Goal: Register for event/course

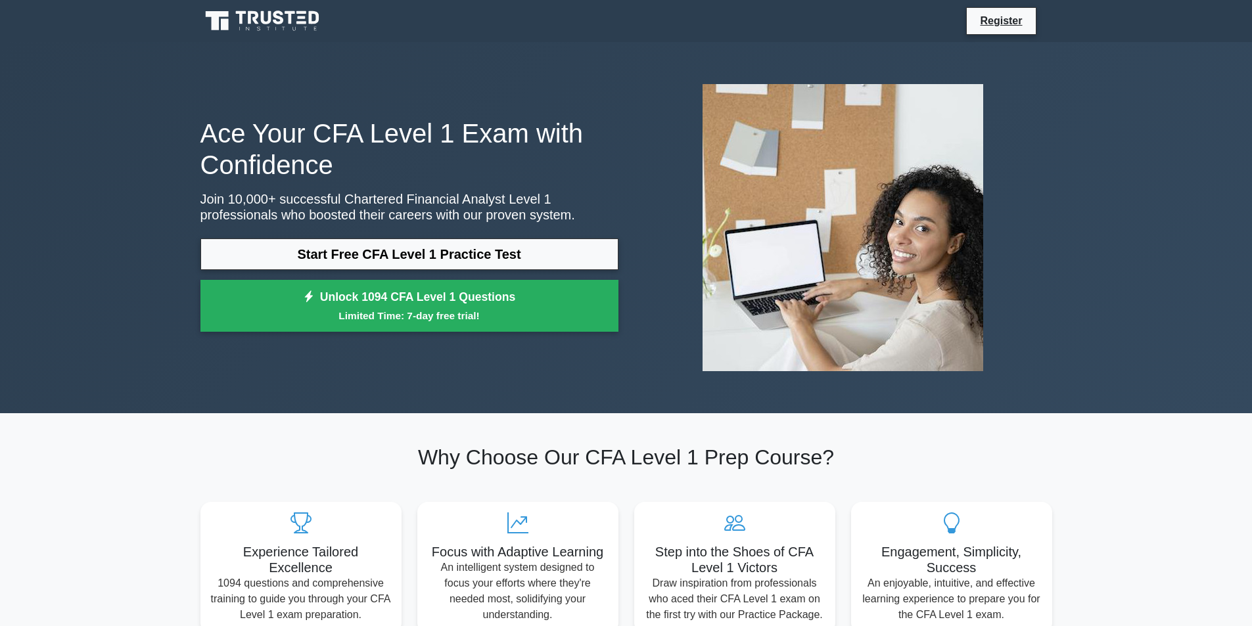
scroll to position [66, 0]
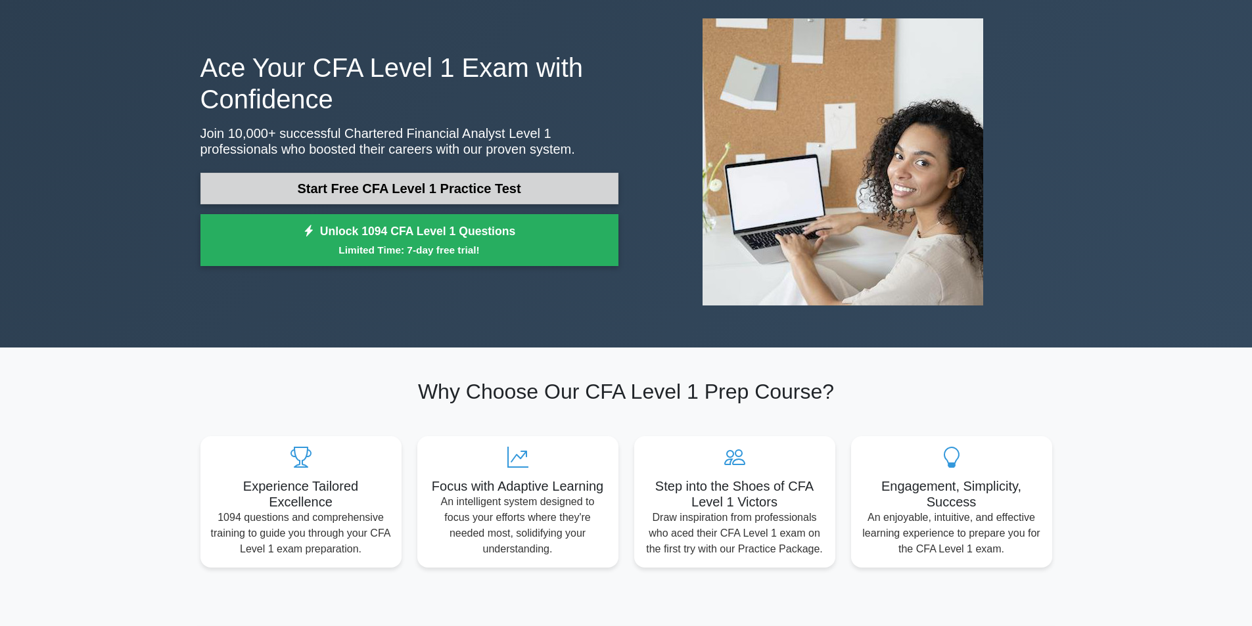
click at [504, 185] on link "Start Free CFA Level 1 Practice Test" at bounding box center [409, 189] width 418 height 32
click at [372, 190] on link "Start Free CFA Level 1 Practice Test" at bounding box center [409, 189] width 418 height 32
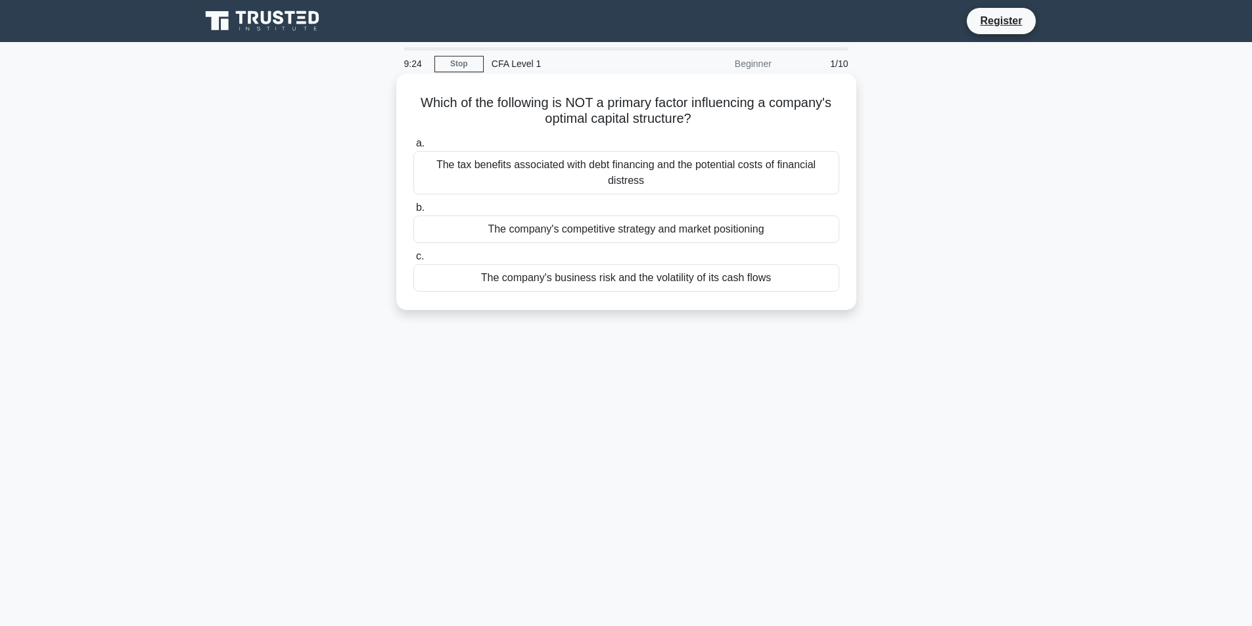
click at [581, 168] on div "The tax benefits associated with debt financing and the potential costs of fina…" at bounding box center [626, 172] width 426 height 43
click at [413, 148] on input "a. The tax benefits associated with debt financing and the potential costs of f…" at bounding box center [413, 143] width 0 height 9
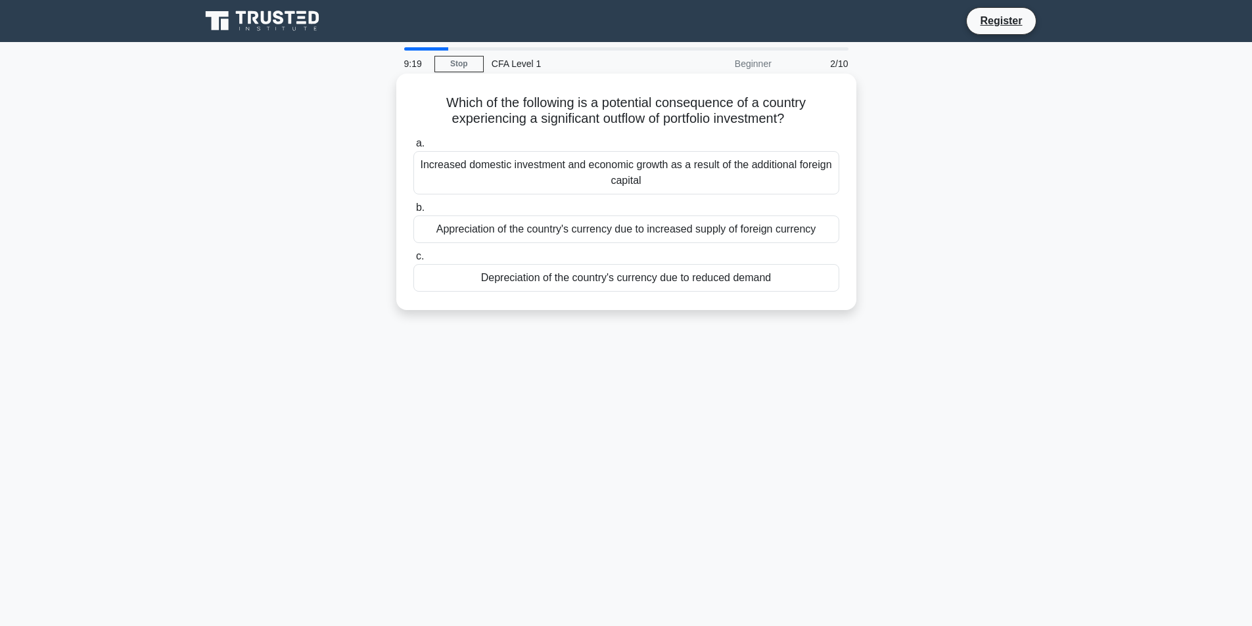
click at [457, 166] on div "Increased domestic investment and economic growth as a result of the additional…" at bounding box center [626, 172] width 426 height 43
click at [413, 148] on input "a. Increased domestic investment and economic growth as a result of the additio…" at bounding box center [413, 143] width 0 height 9
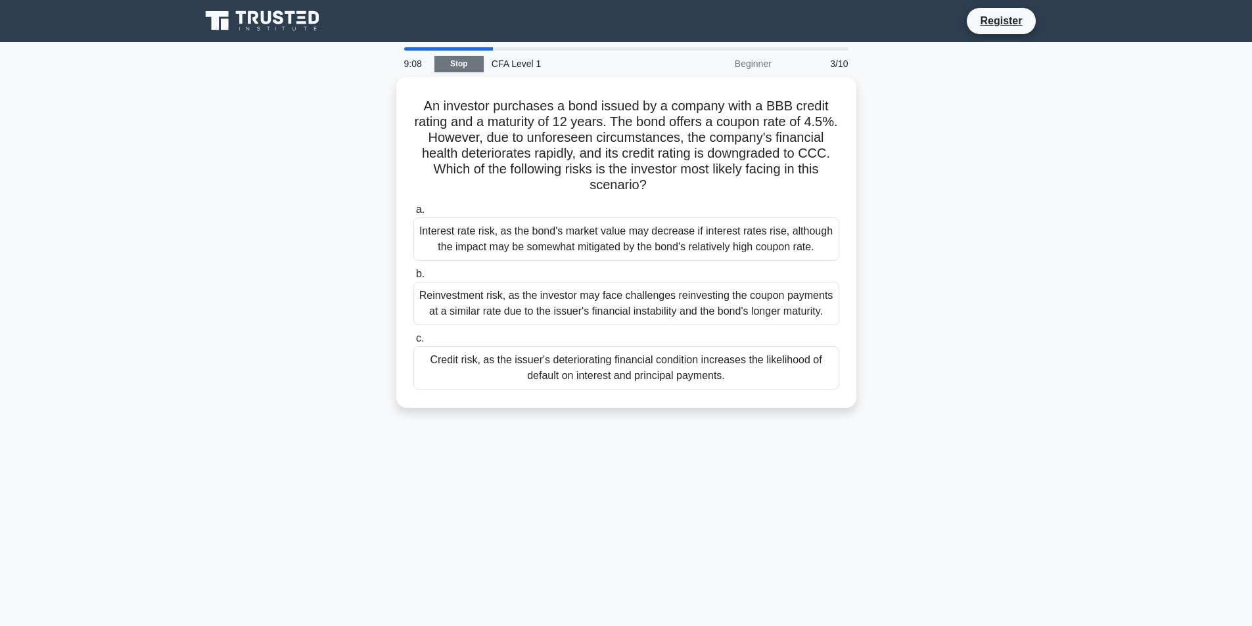
click at [463, 64] on link "Stop" at bounding box center [458, 64] width 49 height 16
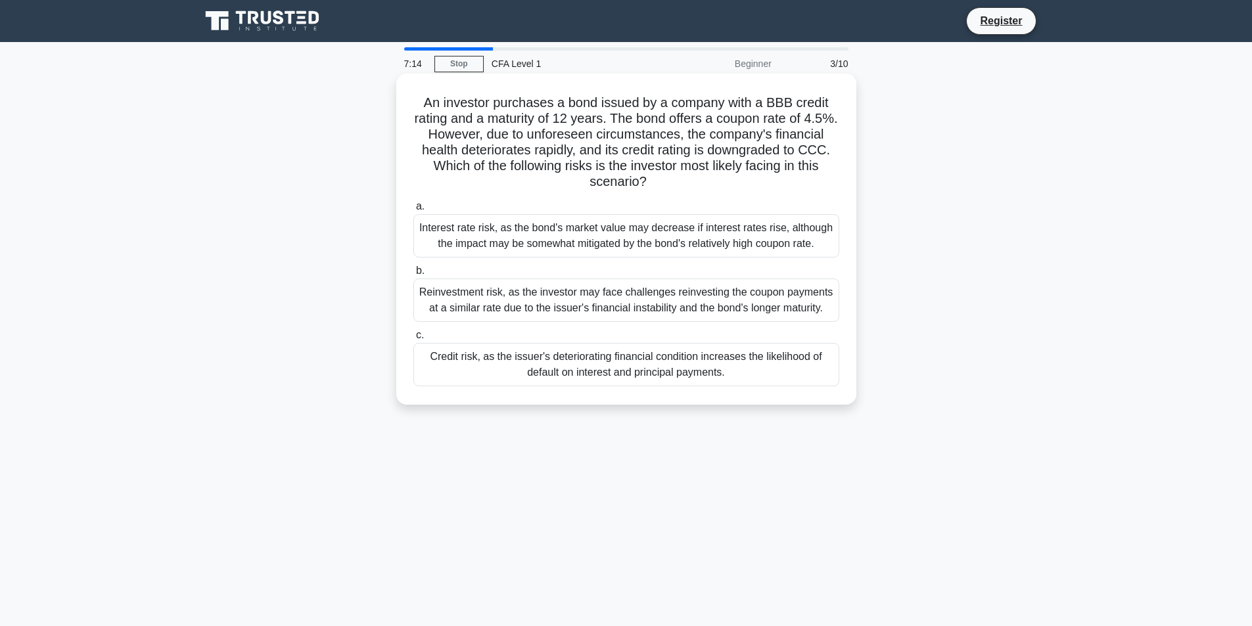
click at [607, 227] on div "Interest rate risk, as the bond's market value may decrease if interest rates r…" at bounding box center [626, 235] width 426 height 43
click at [413, 211] on input "a. Interest rate risk, as the bond's market value may decrease if interest rate…" at bounding box center [413, 206] width 0 height 9
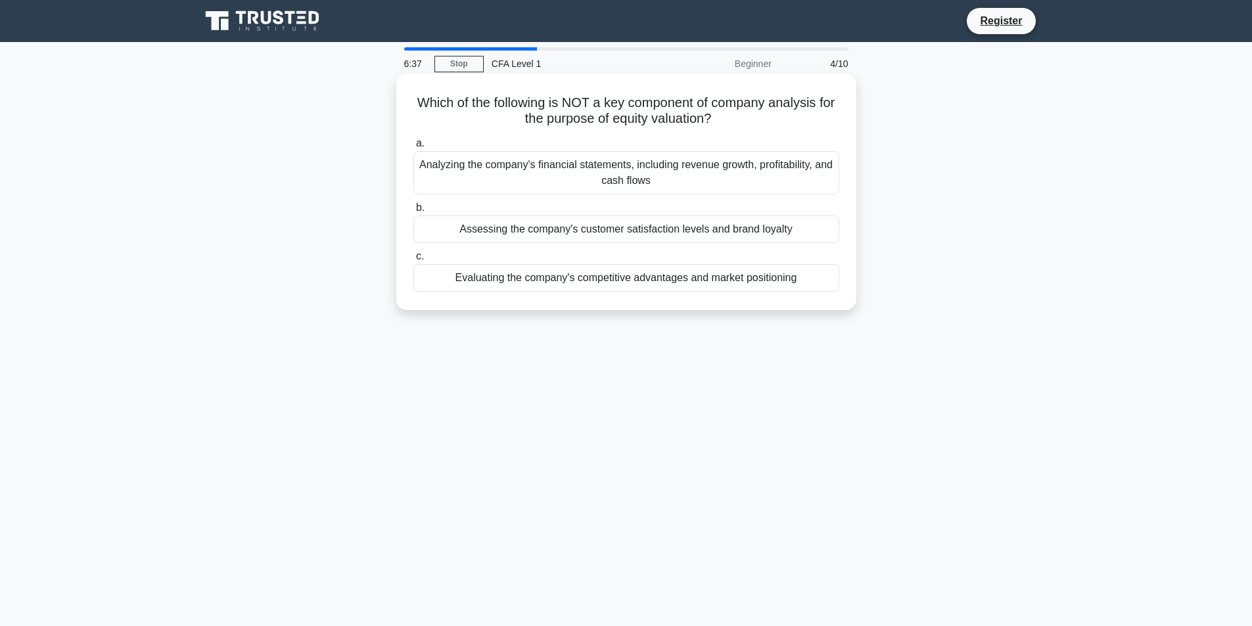
click at [517, 228] on div "Assessing the company's customer satisfaction levels and brand loyalty" at bounding box center [626, 230] width 426 height 28
click at [413, 212] on input "b. Assessing the company's customer satisfaction levels and brand loyalty" at bounding box center [413, 208] width 0 height 9
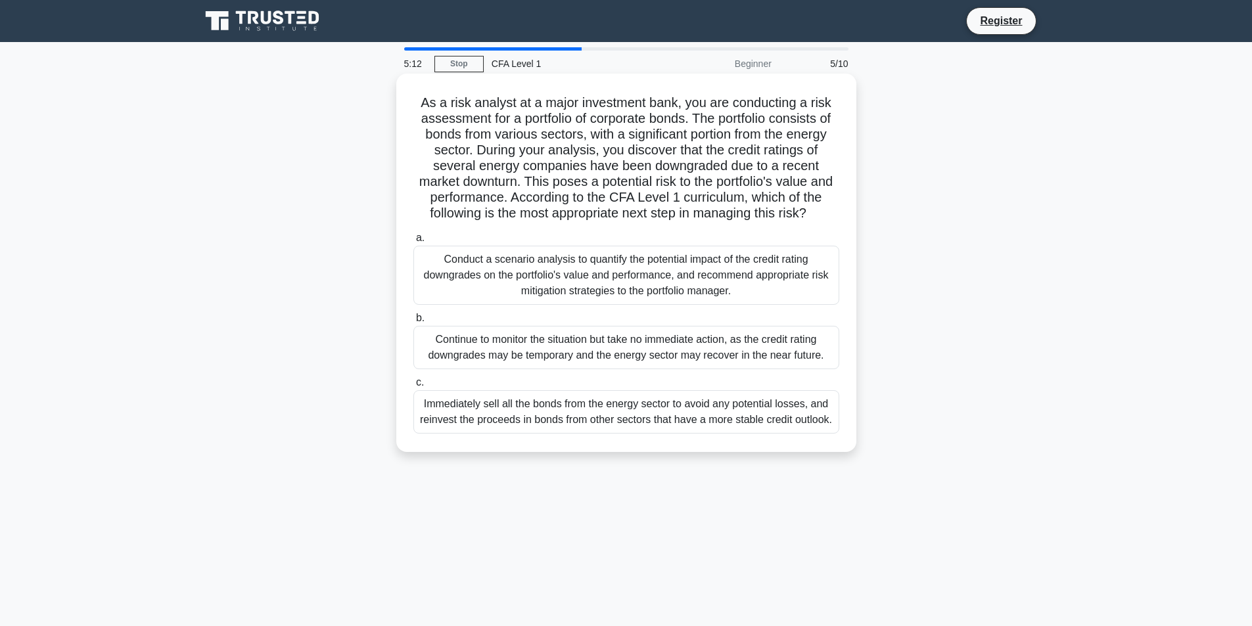
click at [602, 261] on div "Conduct a scenario analysis to quantify the potential impact of the credit rati…" at bounding box center [626, 275] width 426 height 59
click at [413, 243] on input "a. Conduct a scenario analysis to quantify the potential impact of the credit r…" at bounding box center [413, 238] width 0 height 9
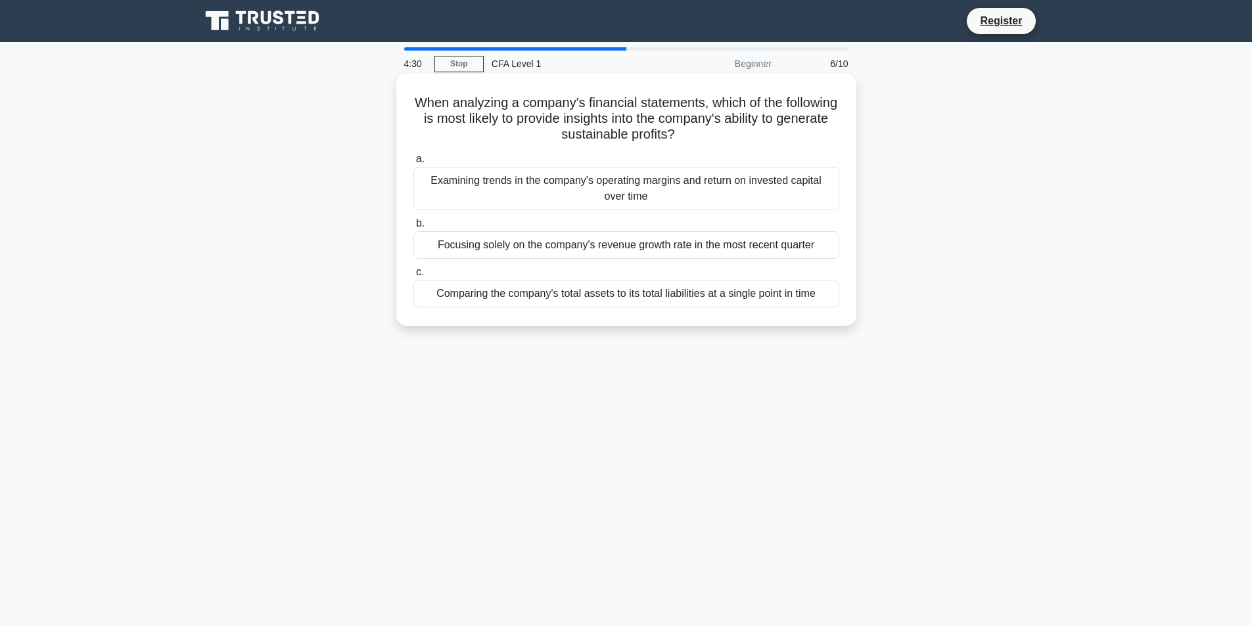
click at [474, 250] on div "Focusing solely on the company's revenue growth rate in the most recent quarter" at bounding box center [626, 245] width 426 height 28
click at [413, 228] on input "b. Focusing solely on the company's revenue growth rate in the most recent quar…" at bounding box center [413, 224] width 0 height 9
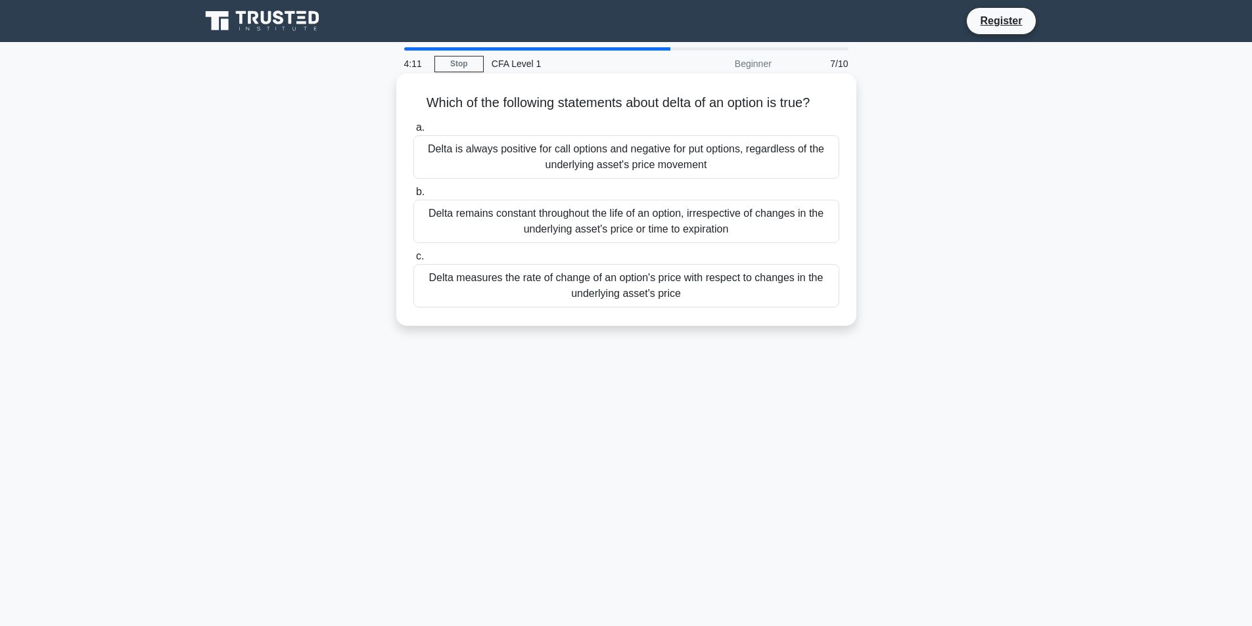
click at [499, 295] on div "Delta measures the rate of change of an option's price with respect to changes …" at bounding box center [626, 285] width 426 height 43
click at [413, 261] on input "c. Delta measures the rate of change of an option's price with respect to chang…" at bounding box center [413, 256] width 0 height 9
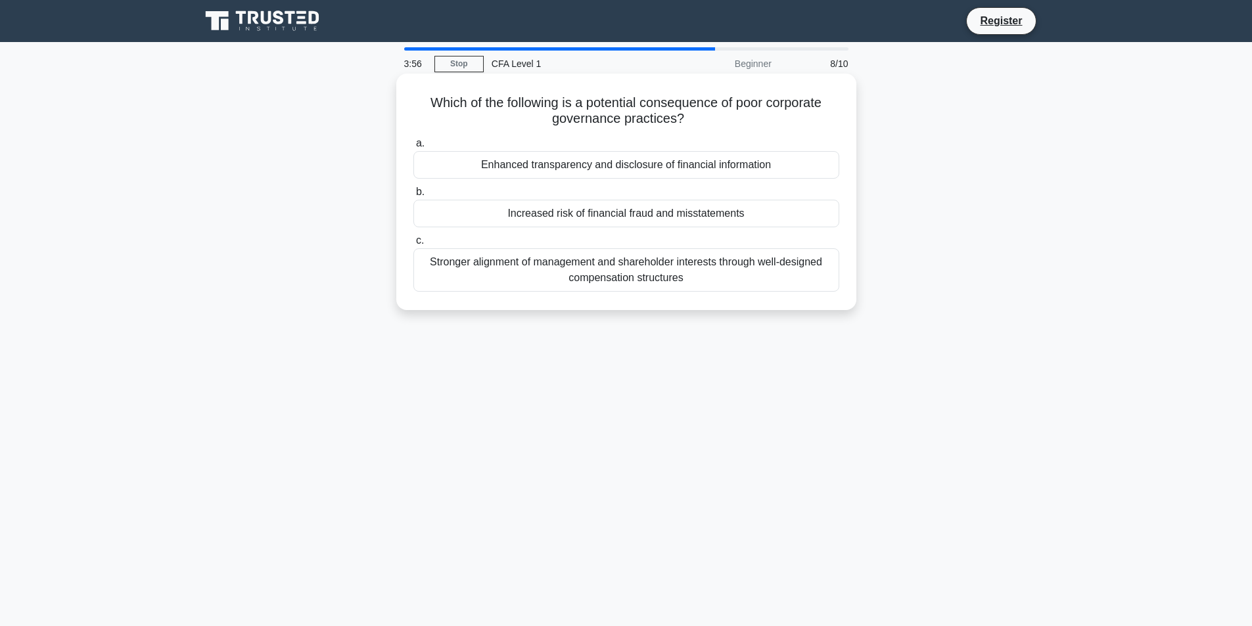
click at [553, 216] on div "Increased risk of financial fraud and misstatements" at bounding box center [626, 214] width 426 height 28
click at [413, 197] on input "b. Increased risk of financial fraud and misstatements" at bounding box center [413, 192] width 0 height 9
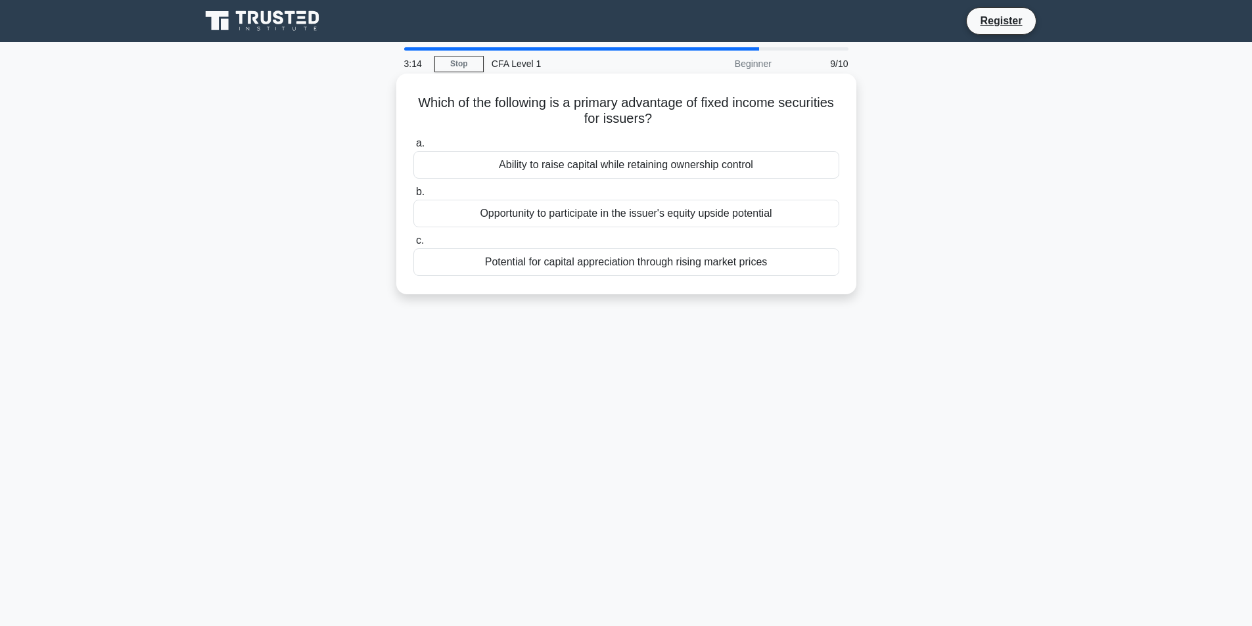
click at [628, 262] on div "Potential for capital appreciation through rising market prices" at bounding box center [626, 262] width 426 height 28
click at [413, 245] on input "c. Potential for capital appreciation through rising market prices" at bounding box center [413, 241] width 0 height 9
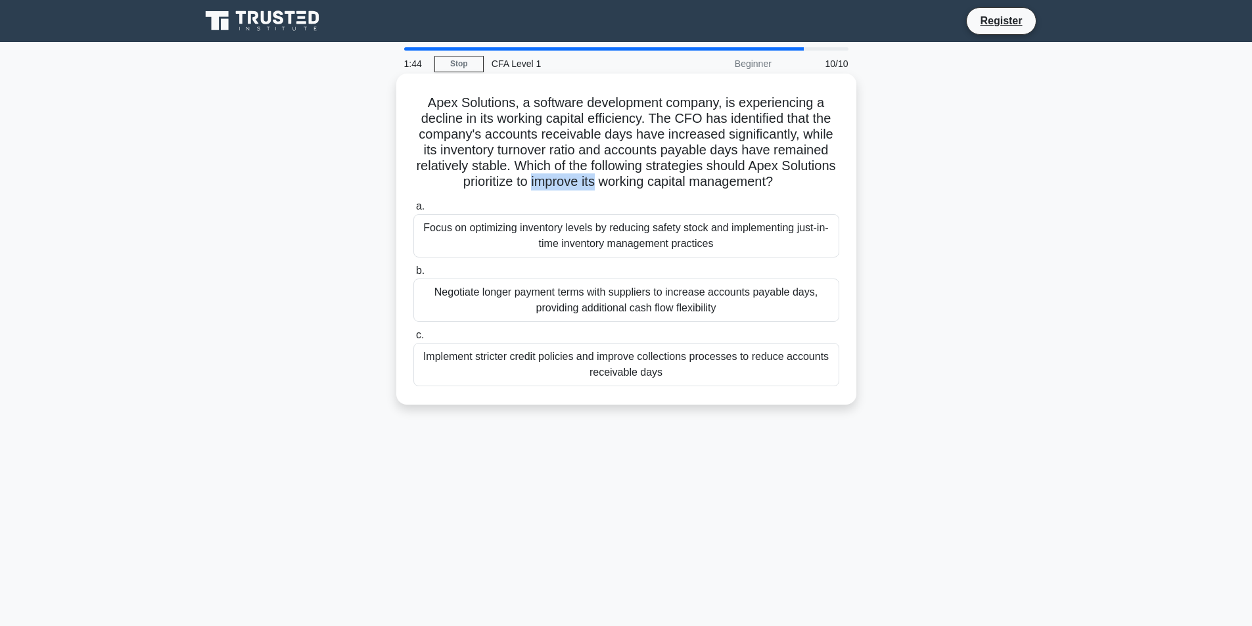
drag, startPoint x: 557, startPoint y: 182, endPoint x: 623, endPoint y: 182, distance: 65.7
click at [623, 182] on h5 "Apex Solutions, a software development company, is experiencing a decline in it…" at bounding box center [626, 143] width 429 height 96
click at [622, 182] on h5 "Apex Solutions, a software development company, is experiencing a decline in it…" at bounding box center [626, 143] width 429 height 96
click at [464, 227] on div "Focus on optimizing inventory levels by reducing safety stock and implementing …" at bounding box center [626, 235] width 426 height 43
click at [413, 211] on input "a. Focus on optimizing inventory levels by reducing safety stock and implementi…" at bounding box center [413, 206] width 0 height 9
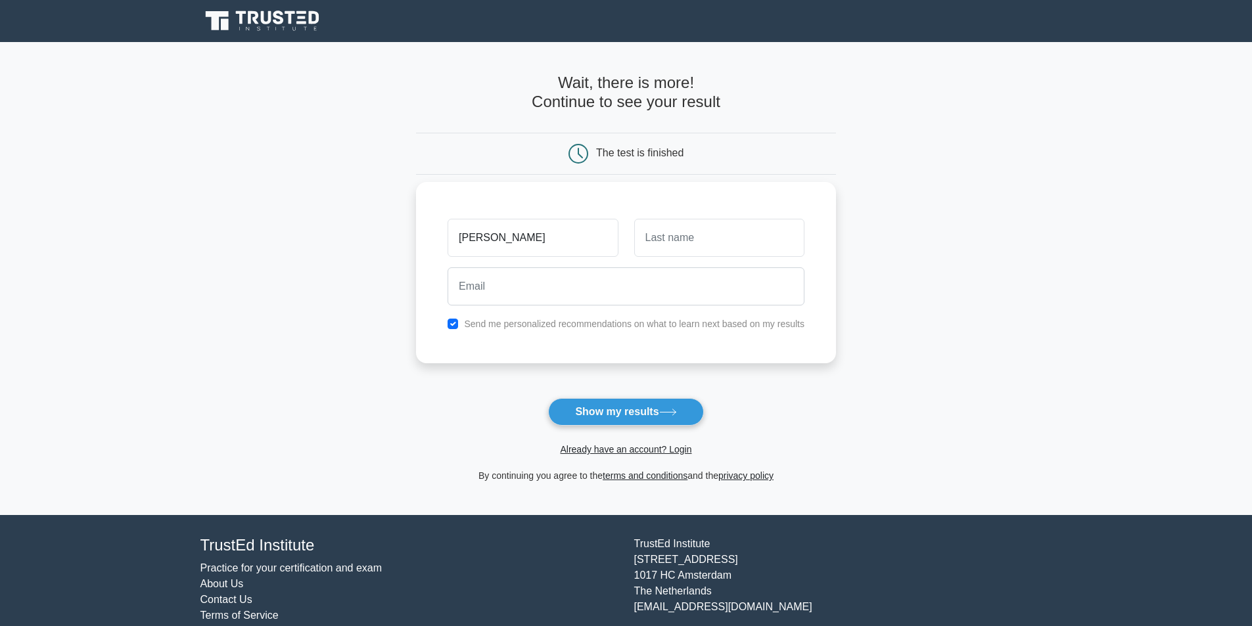
type input "[PERSON_NAME]"
click at [649, 243] on input "text" at bounding box center [719, 238] width 170 height 38
type input "Salih"
click at [593, 281] on input "email" at bounding box center [626, 286] width 357 height 38
type input "[EMAIL_ADDRESS][DOMAIN_NAME]"
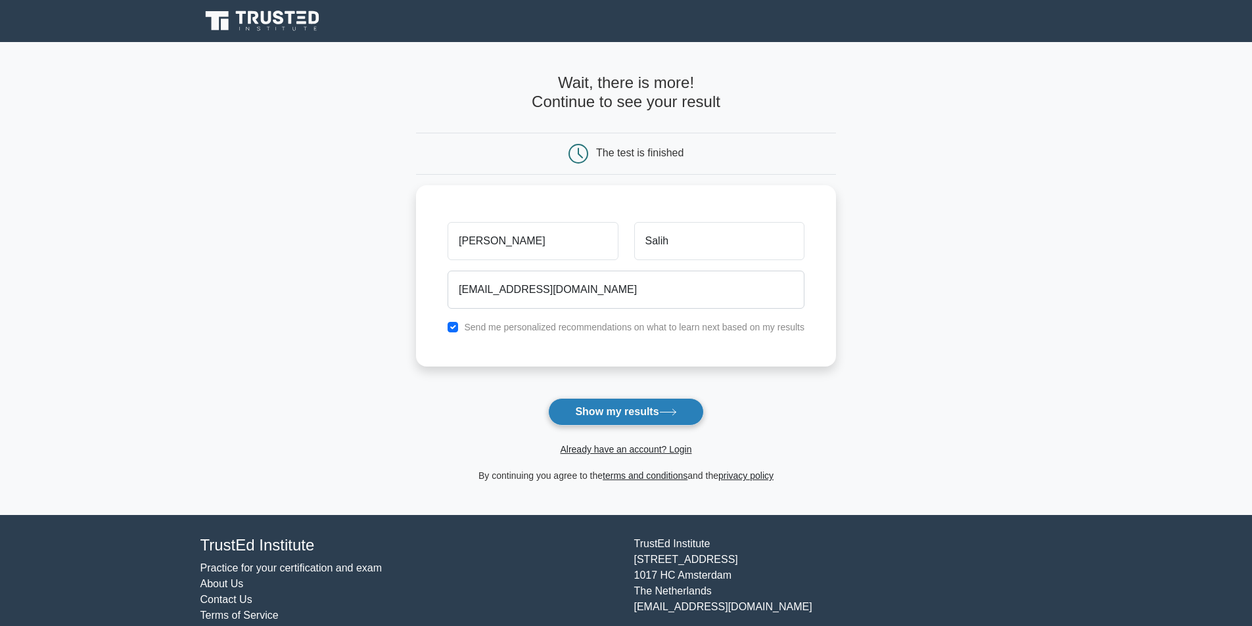
click at [649, 415] on button "Show my results" at bounding box center [625, 412] width 155 height 28
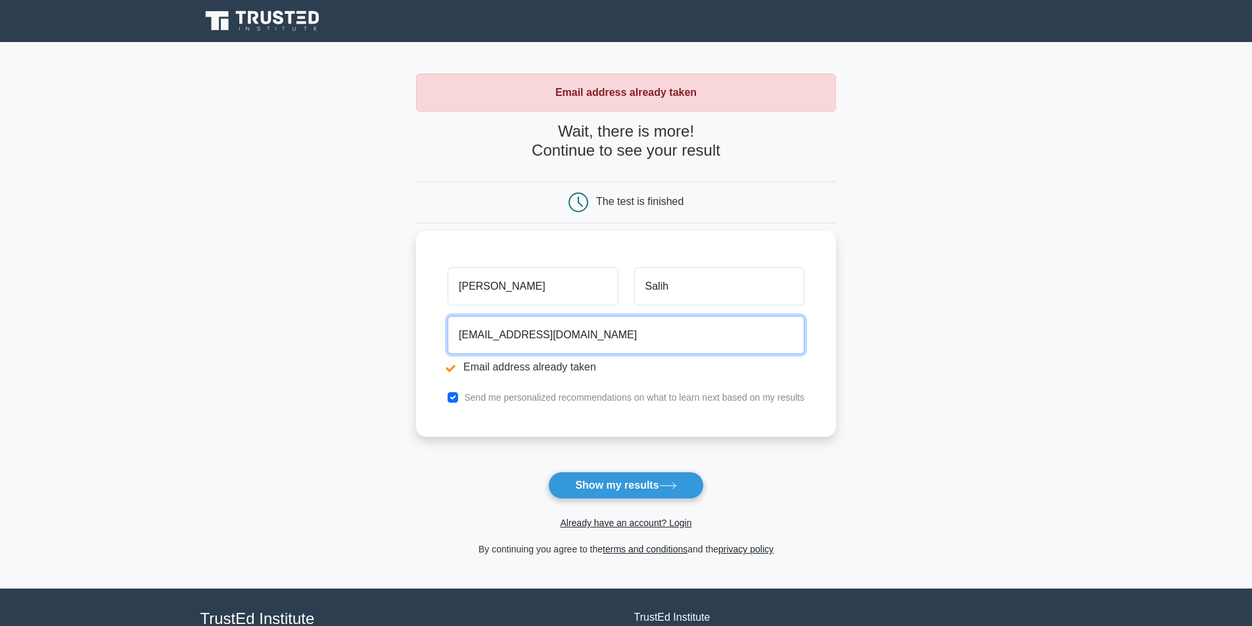
click at [495, 334] on input "[EMAIL_ADDRESS][DOMAIN_NAME]" at bounding box center [626, 335] width 357 height 38
drag, startPoint x: 572, startPoint y: 333, endPoint x: 446, endPoint y: 338, distance: 125.7
click at [446, 338] on div "[EMAIL_ADDRESS][DOMAIN_NAME] Email address already taken" at bounding box center [626, 348] width 373 height 74
click at [462, 340] on input "email" at bounding box center [626, 335] width 357 height 38
type input "[EMAIL_ADDRESS][DOMAIN_NAME]"
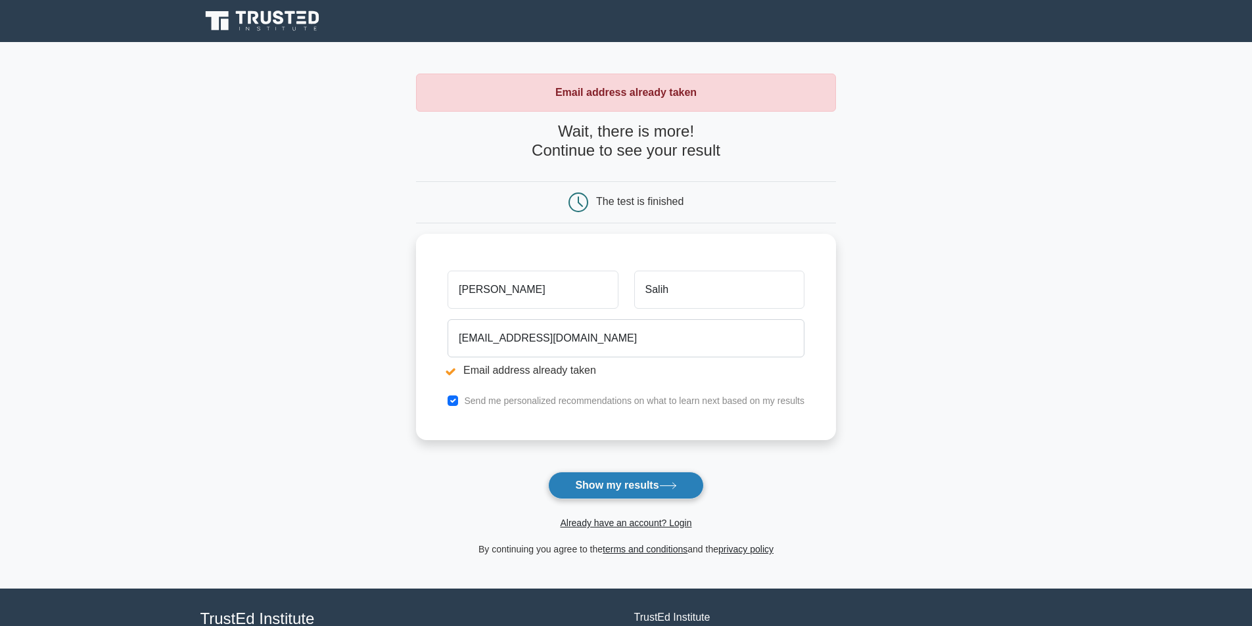
click at [628, 487] on button "Show my results" at bounding box center [625, 486] width 155 height 28
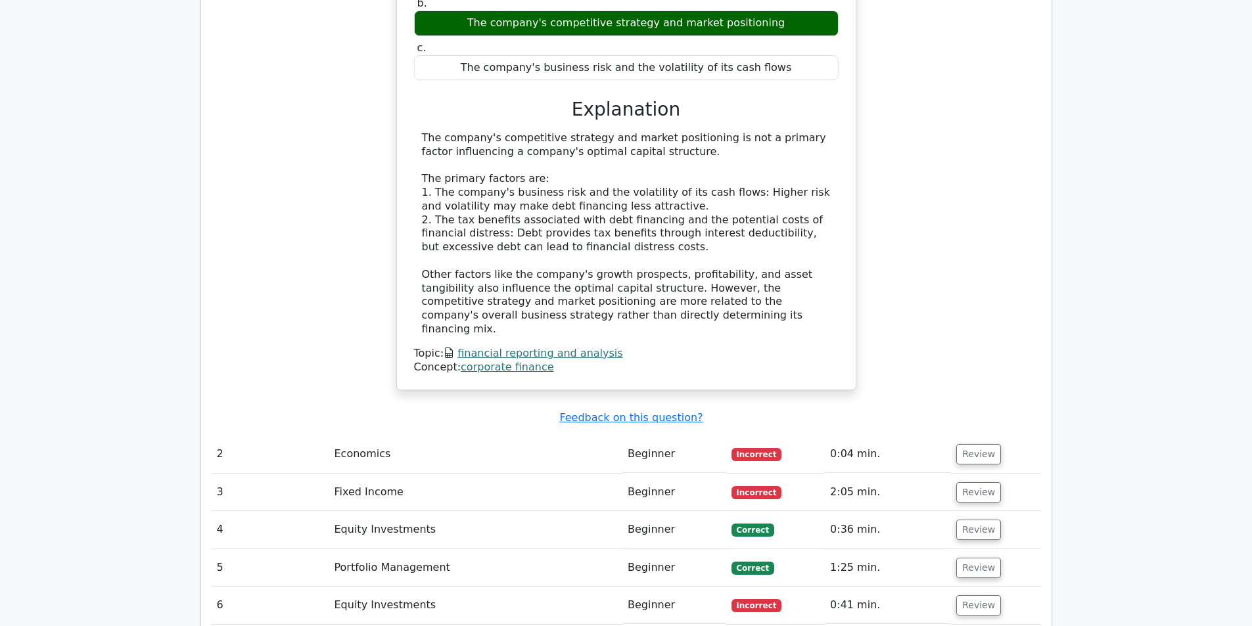
scroll to position [1314, 0]
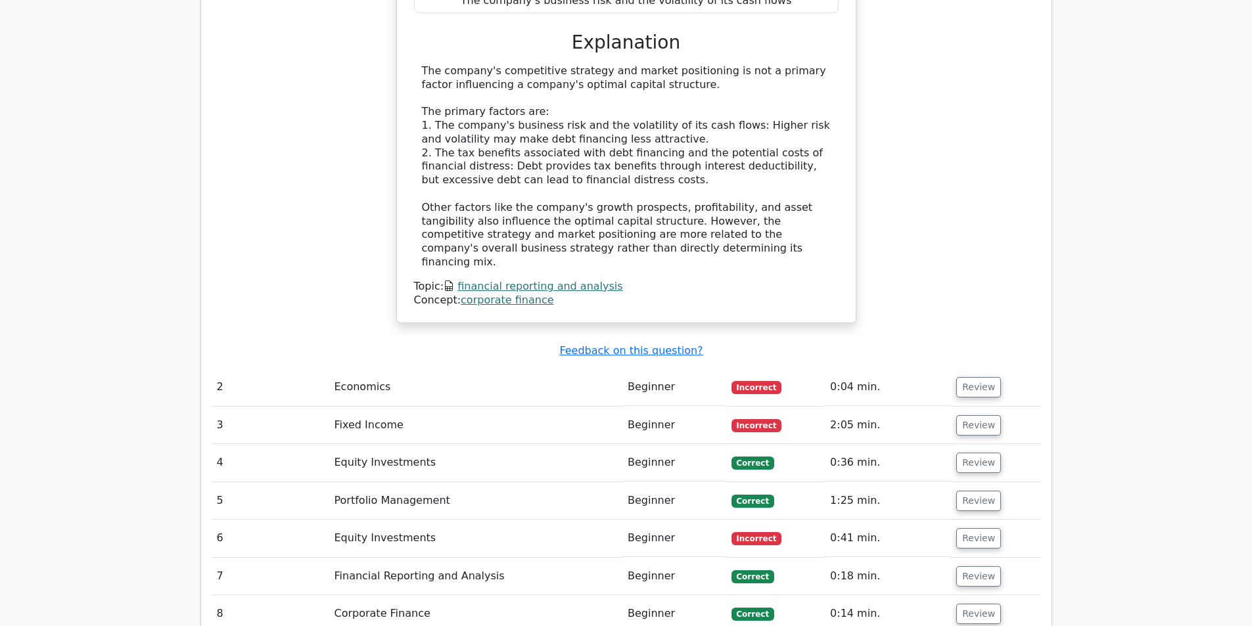
click at [568, 369] on td "Economics" at bounding box center [476, 387] width 294 height 37
click at [971, 377] on button "Review" at bounding box center [978, 387] width 45 height 20
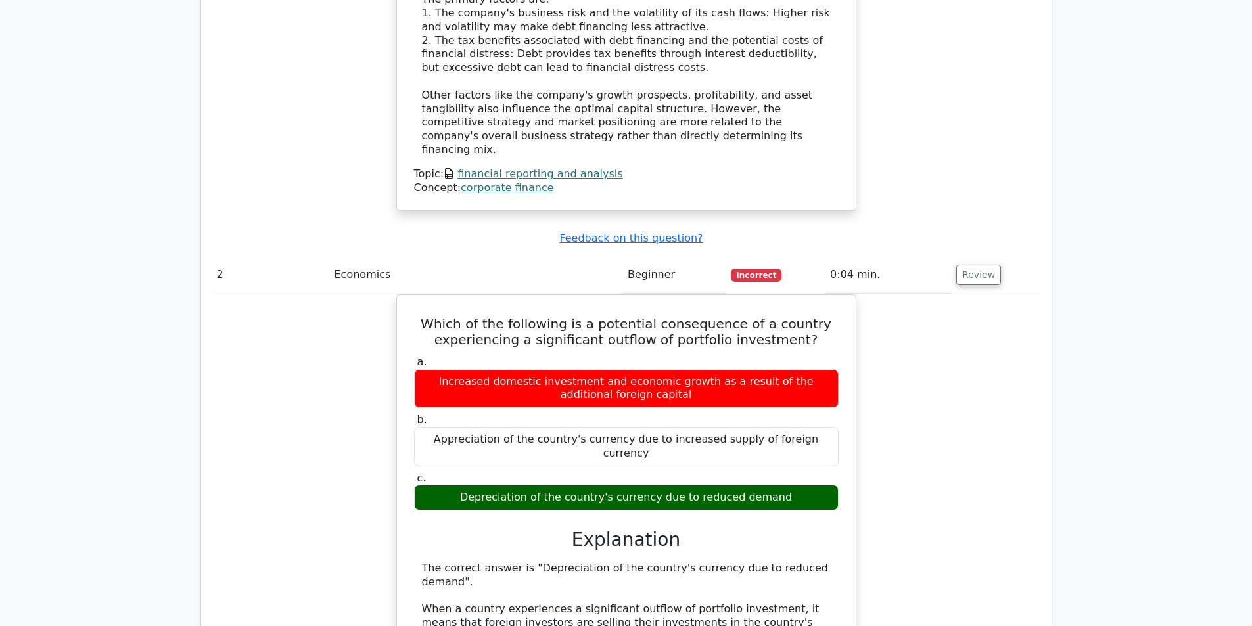
scroll to position [1446, 0]
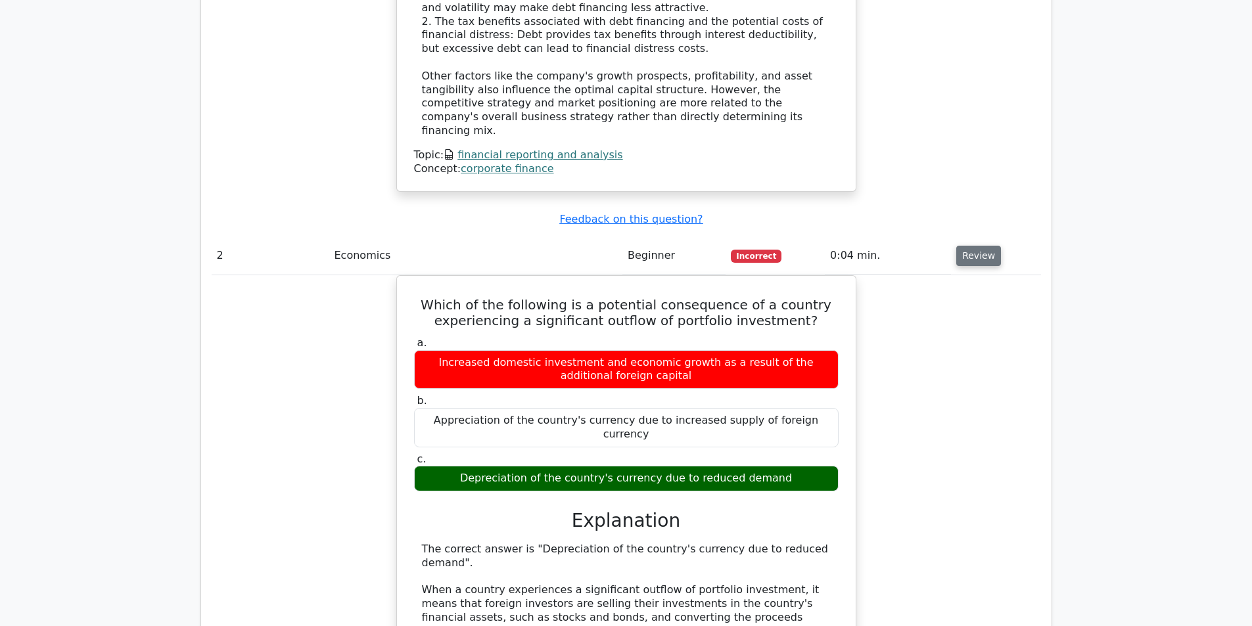
click at [971, 246] on button "Review" at bounding box center [978, 256] width 45 height 20
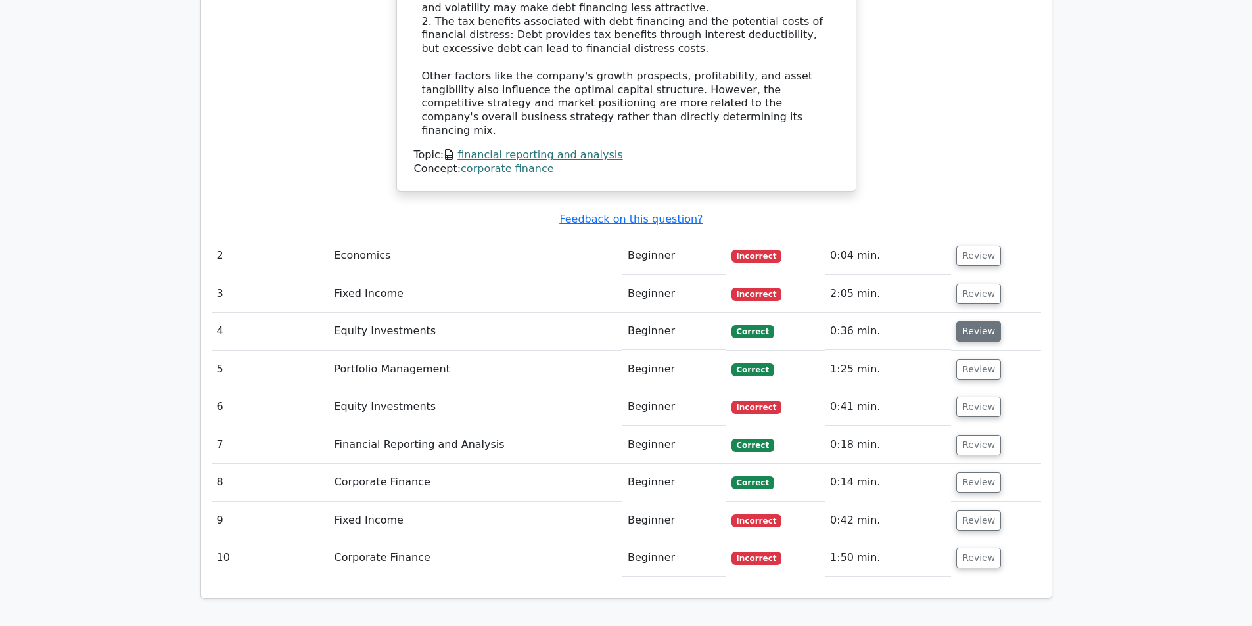
click at [975, 321] on button "Review" at bounding box center [978, 331] width 45 height 20
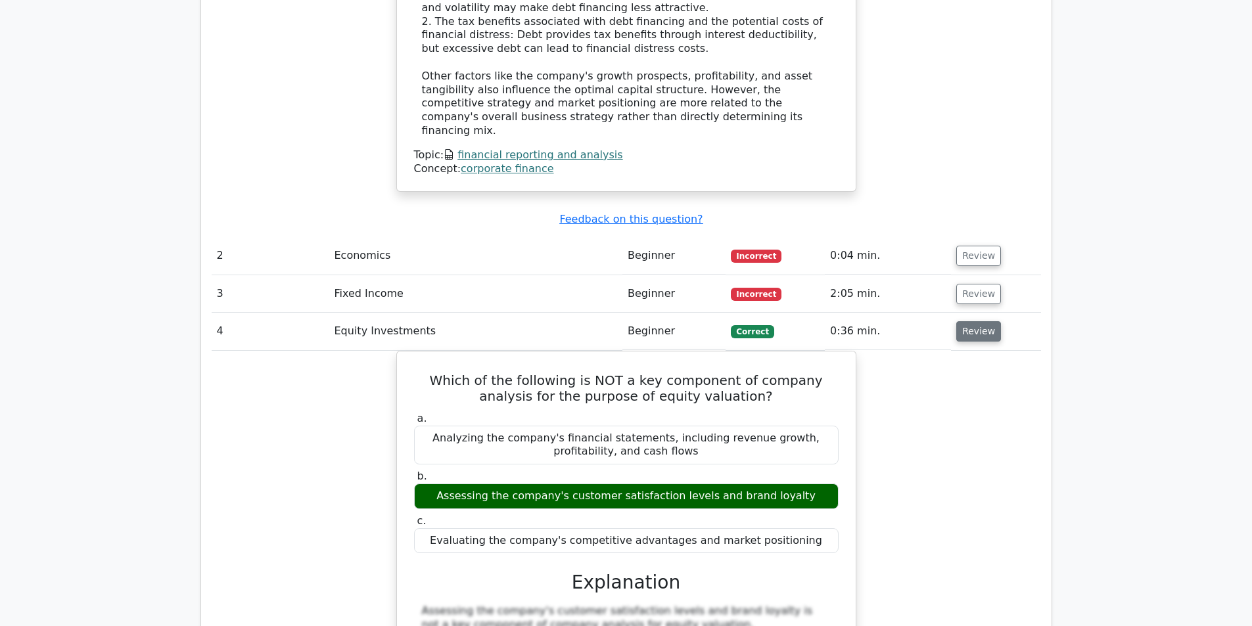
click at [981, 321] on button "Review" at bounding box center [978, 331] width 45 height 20
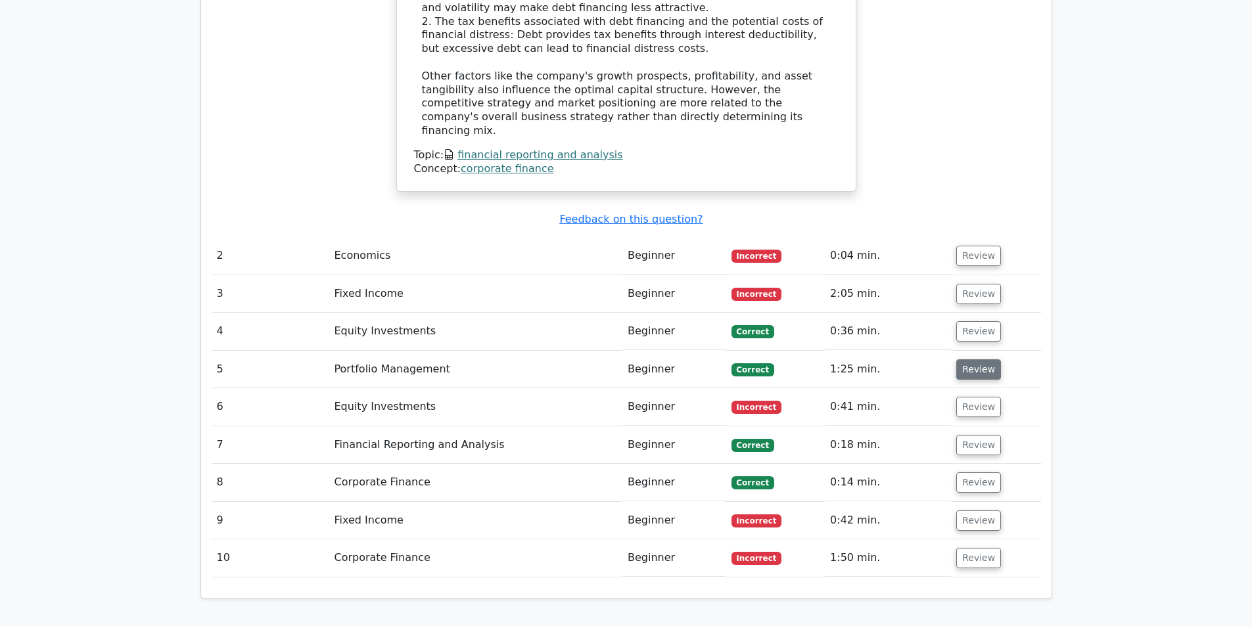
click at [971, 360] on button "Review" at bounding box center [978, 370] width 45 height 20
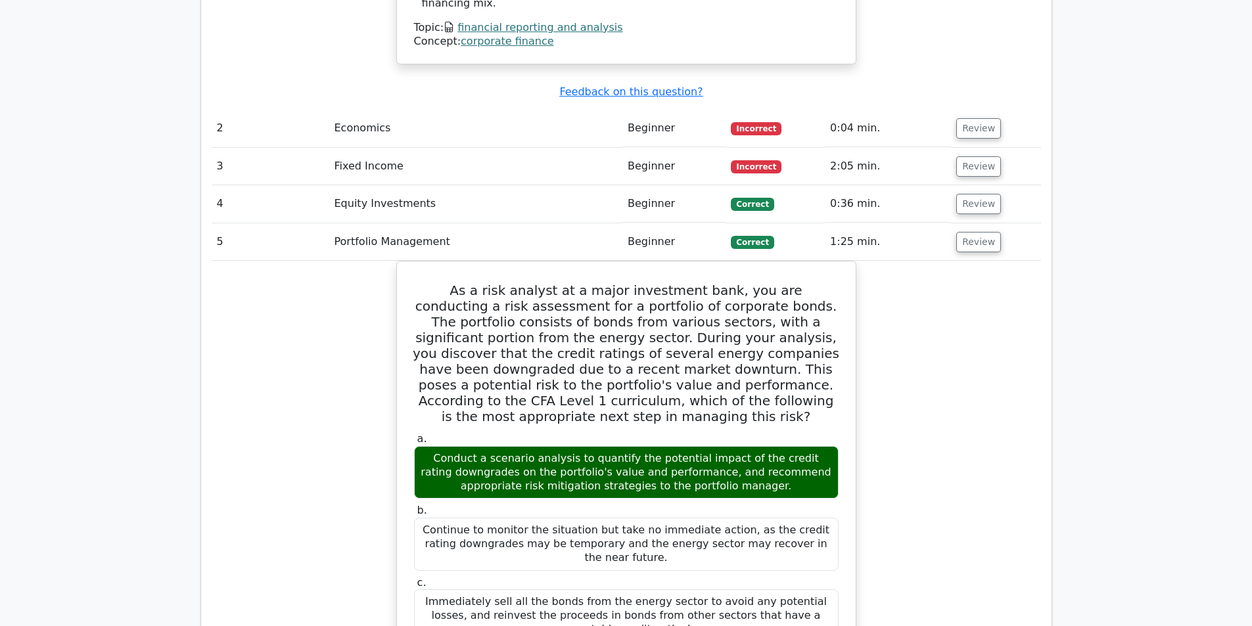
scroll to position [1577, 0]
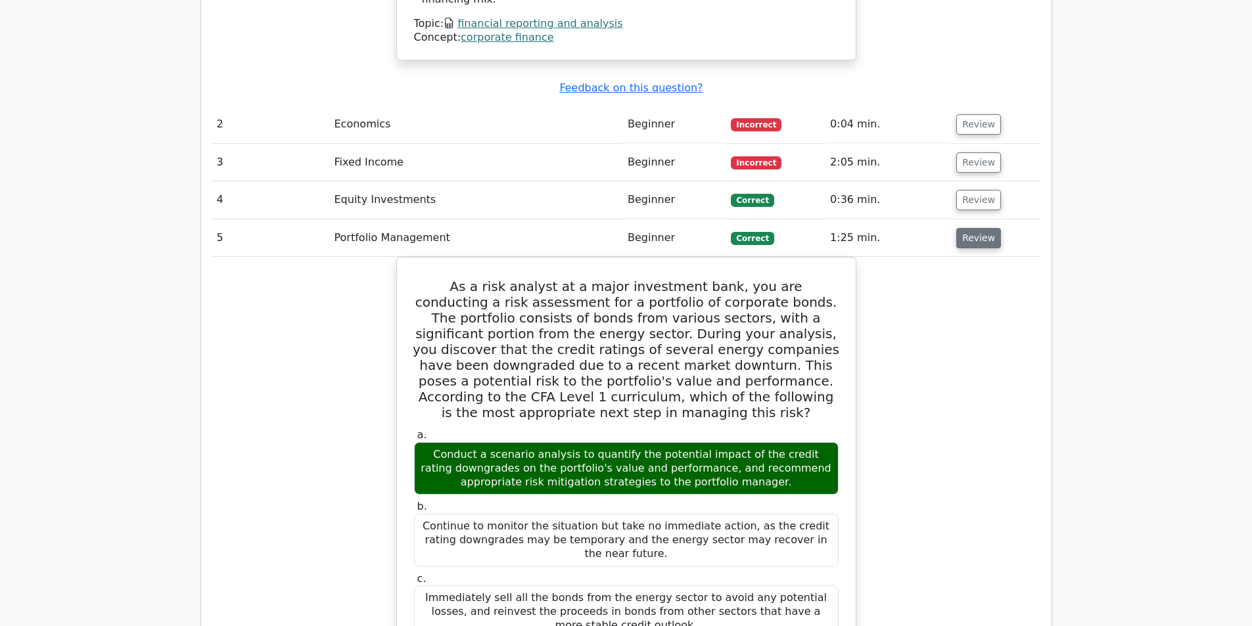
click at [983, 228] on button "Review" at bounding box center [978, 238] width 45 height 20
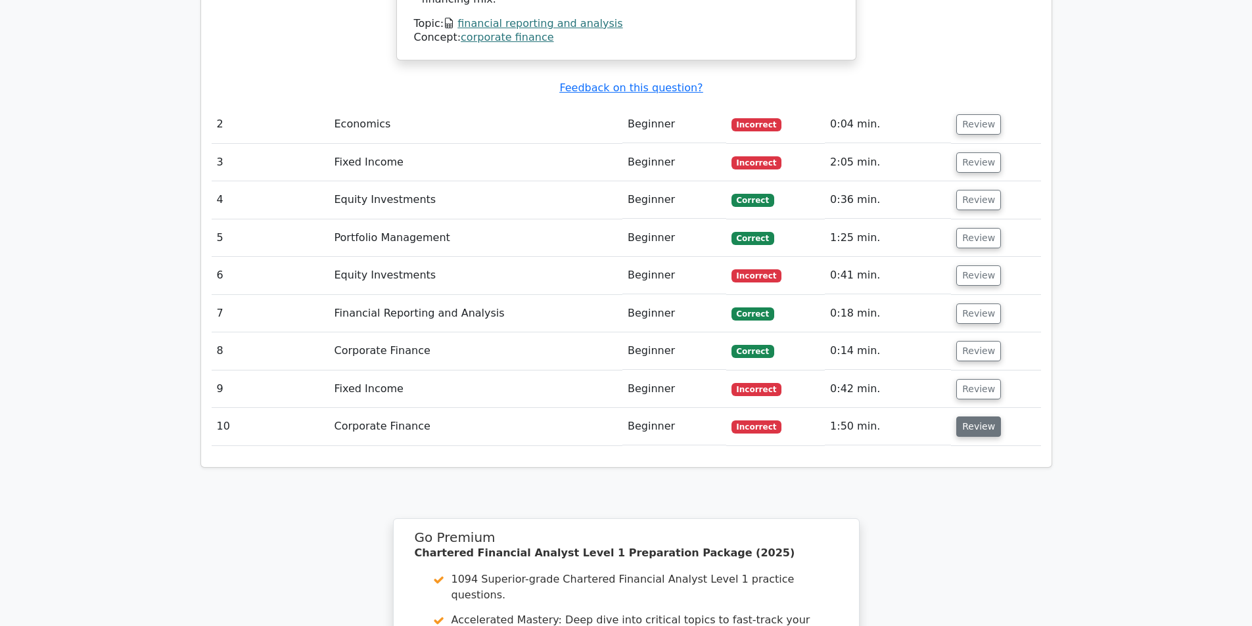
click at [985, 417] on button "Review" at bounding box center [978, 427] width 45 height 20
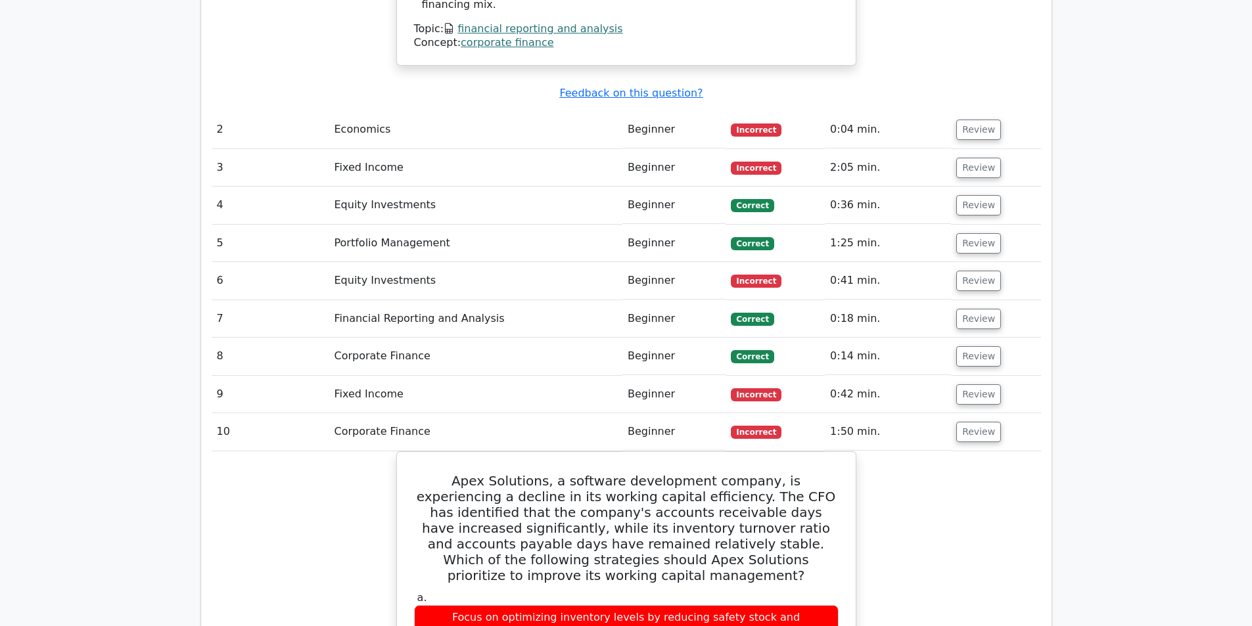
scroll to position [1643, 0]
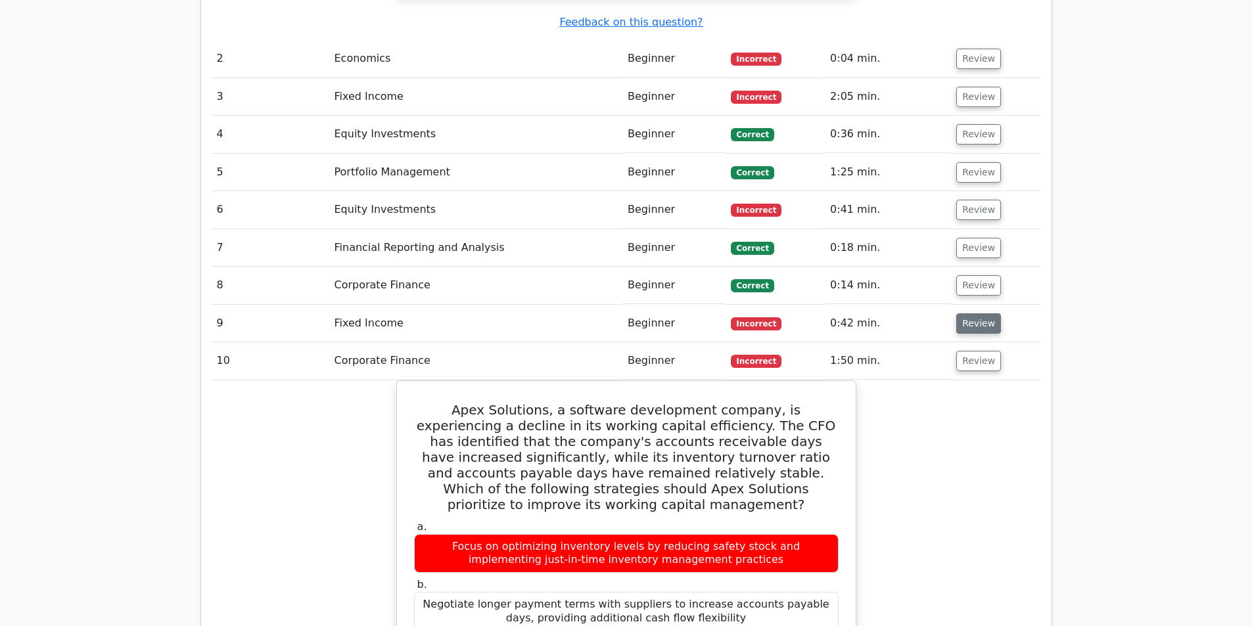
click at [975, 314] on button "Review" at bounding box center [978, 324] width 45 height 20
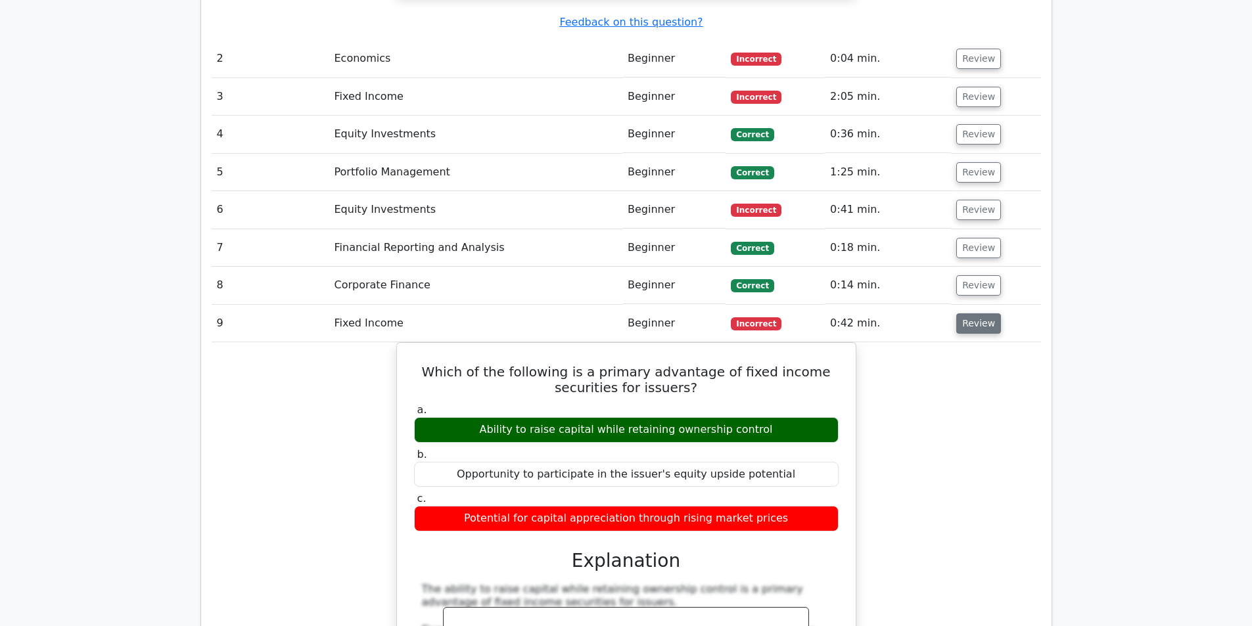
click at [968, 314] on button "Review" at bounding box center [978, 324] width 45 height 20
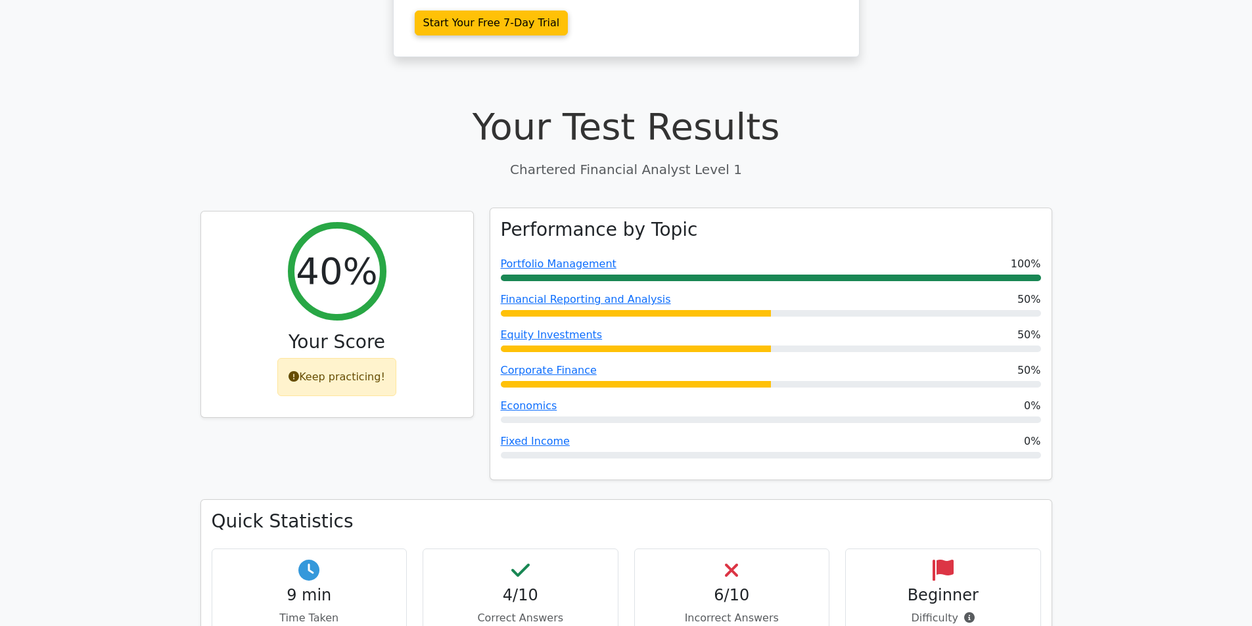
scroll to position [329, 0]
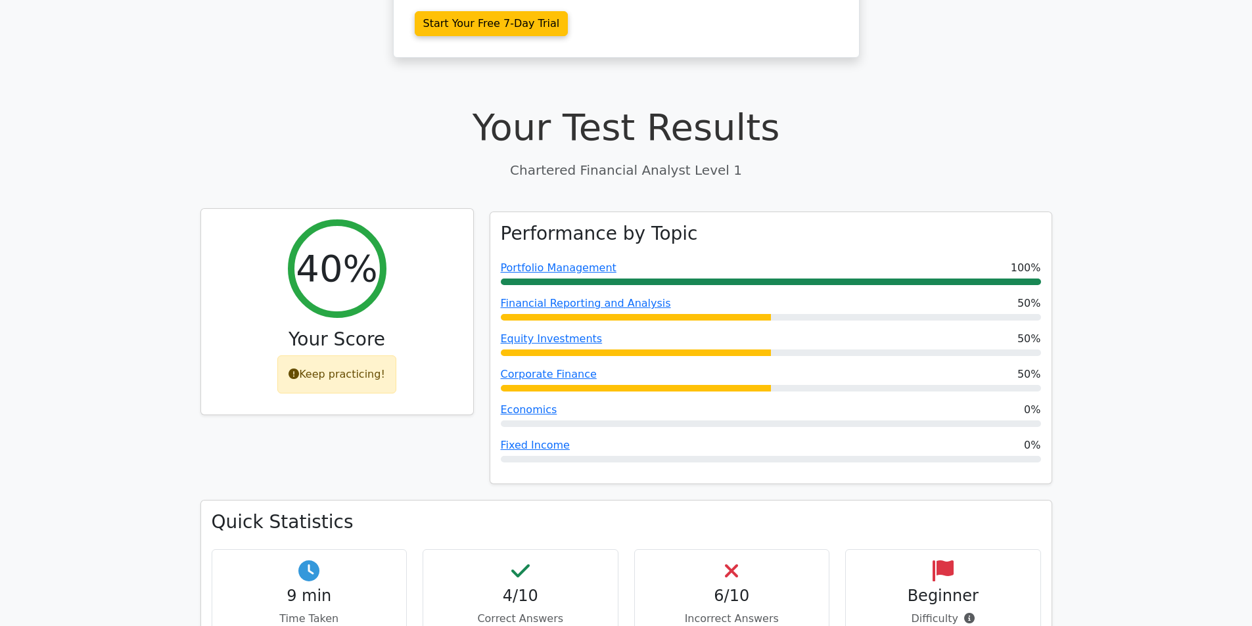
click at [338, 356] on div "Keep practicing!" at bounding box center [336, 375] width 119 height 38
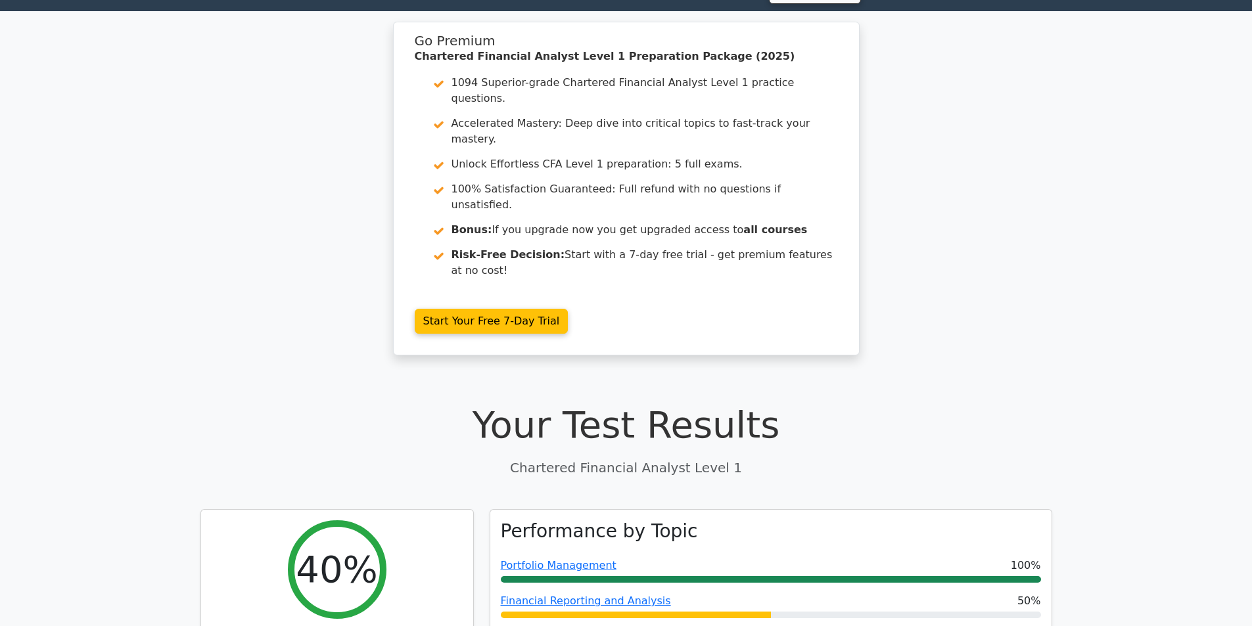
scroll to position [0, 0]
